Goal: Task Accomplishment & Management: Use online tool/utility

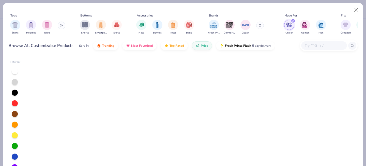
scroll to position [5633, 0]
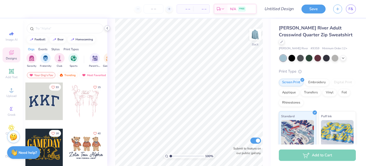
click at [107, 28] on polyline at bounding box center [107, 28] width 1 height 2
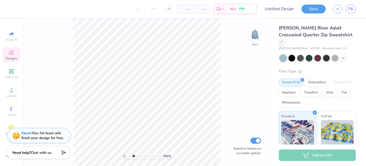
type input "1"
drag, startPoint x: 129, startPoint y: 156, endPoint x: 108, endPoint y: 157, distance: 21.9
click at [127, 157] on input "range" at bounding box center [144, 156] width 34 height 5
click at [314, 78] on div "Embroidery" at bounding box center [317, 82] width 24 height 8
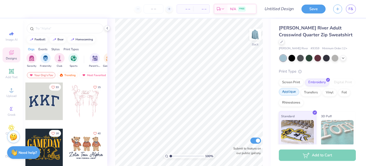
click at [291, 88] on div "Applique" at bounding box center [289, 92] width 20 height 8
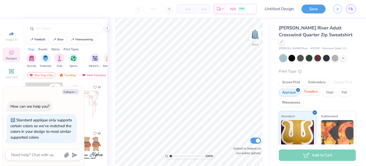
click at [305, 88] on div "Transfers" at bounding box center [311, 92] width 20 height 8
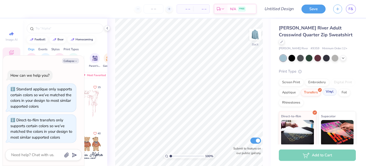
click at [329, 88] on div "Vinyl" at bounding box center [330, 92] width 14 height 8
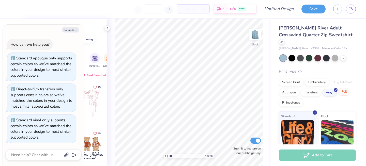
click at [341, 88] on div "Foil" at bounding box center [344, 92] width 12 height 8
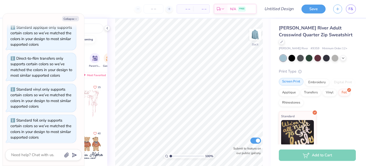
click at [291, 78] on div "Screen Print" at bounding box center [291, 82] width 25 height 8
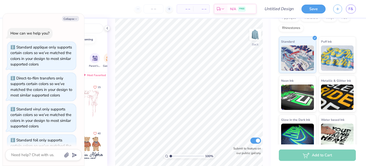
click at [91, 20] on div at bounding box center [65, 27] width 84 height 17
click at [108, 29] on icon at bounding box center [107, 28] width 4 height 4
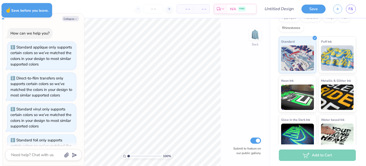
type textarea "x"
